Goal: Task Accomplishment & Management: Complete application form

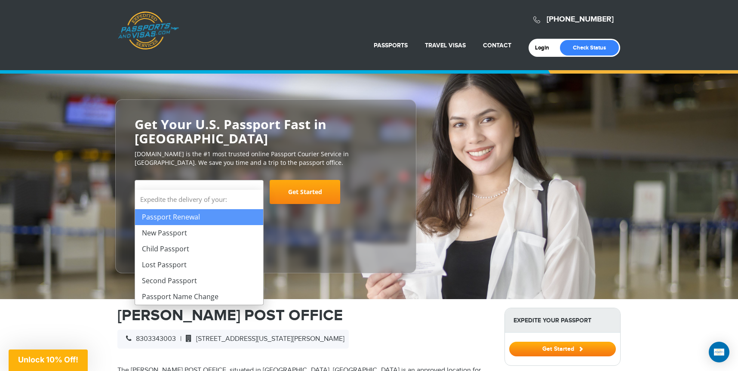
click at [256, 191] on b at bounding box center [255, 192] width 5 height 3
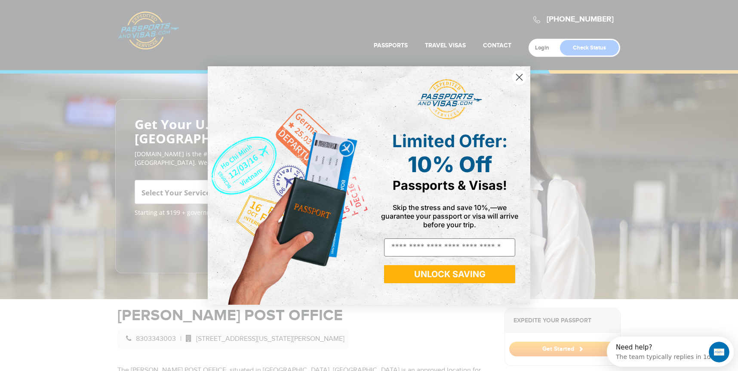
click at [515, 77] on circle "Close dialog" at bounding box center [519, 77] width 14 height 14
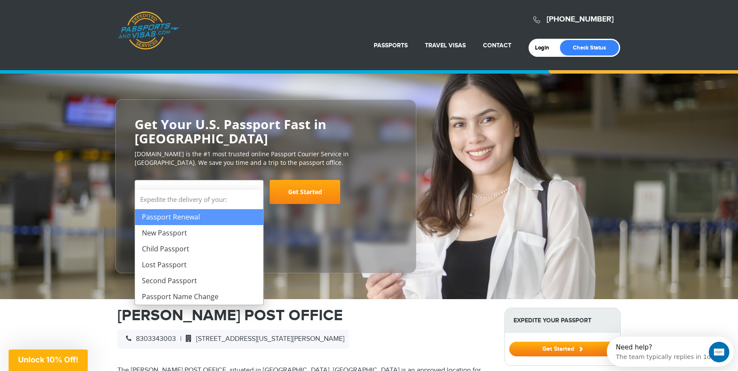
click at [207, 188] on span "Select Your Service" at bounding box center [176, 193] width 69 height 10
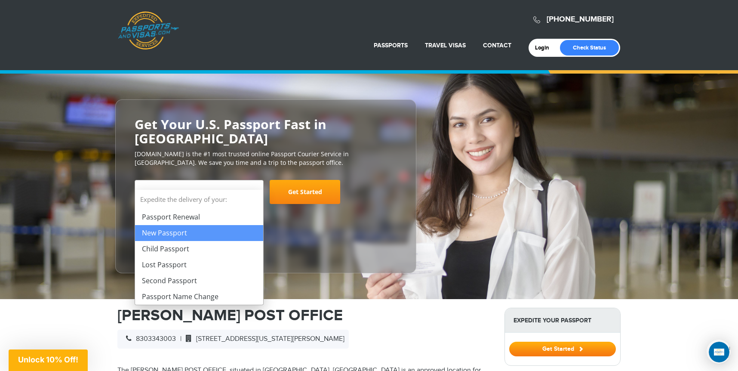
select select "**********"
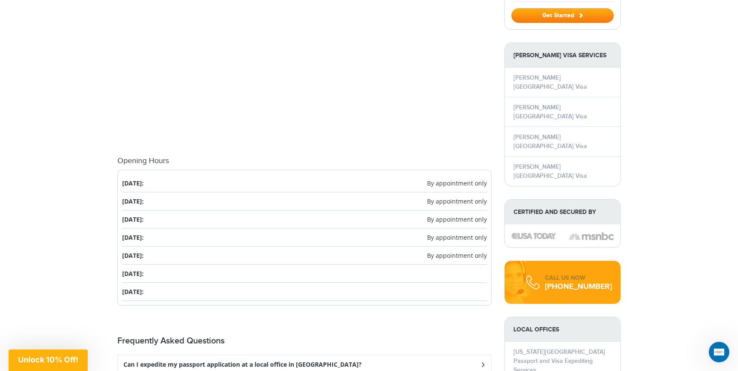
scroll to position [897, 0]
click at [280, 192] on li "[DATE]: By appointment only" at bounding box center [304, 201] width 365 height 18
click at [450, 196] on span "By appointment only" at bounding box center [457, 200] width 60 height 9
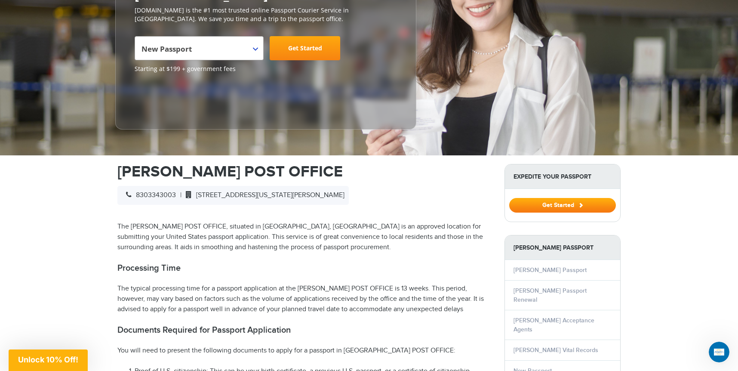
scroll to position [0, 0]
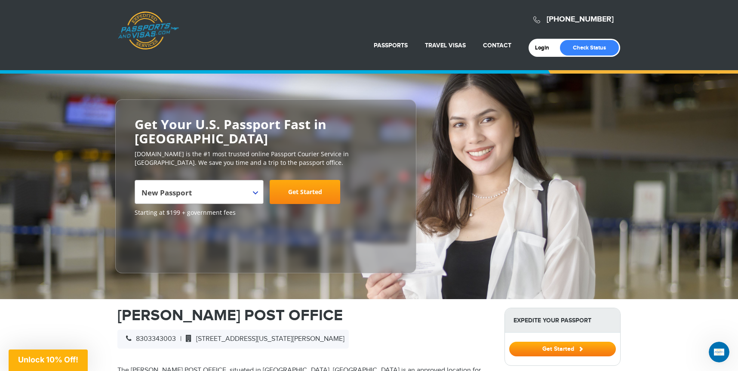
click at [293, 180] on link "Get Started" at bounding box center [305, 192] width 71 height 24
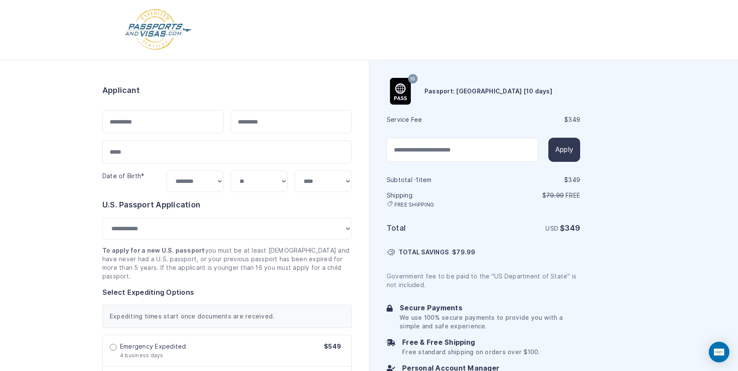
select select "***"
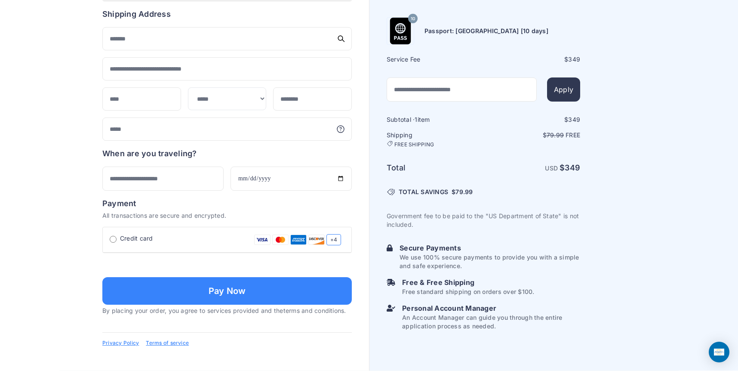
scroll to position [580, 0]
